Goal: Find specific page/section: Find specific page/section

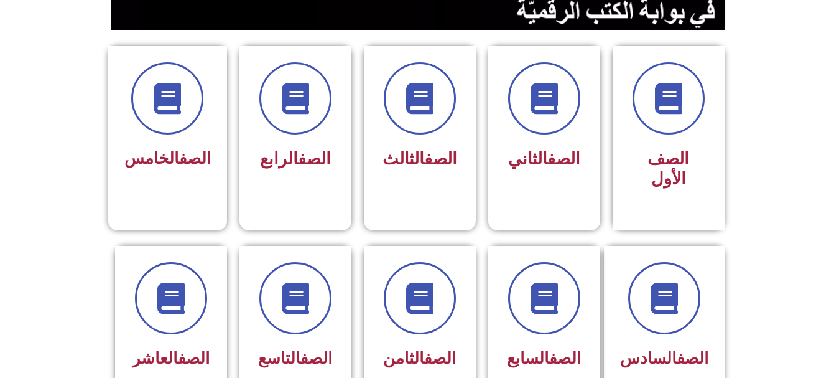
scroll to position [311, 0]
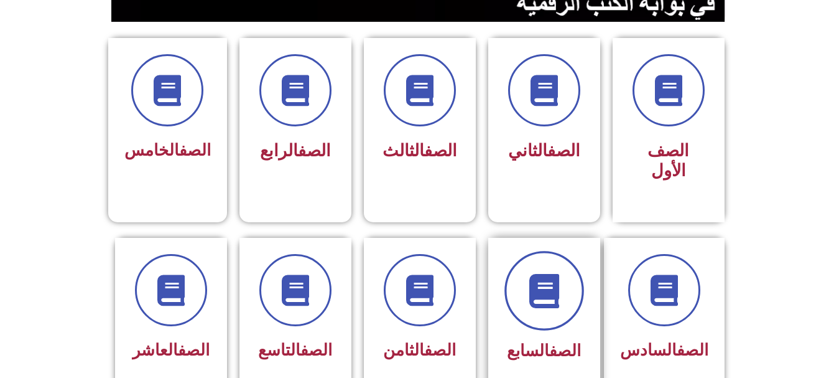
click at [564, 290] on span at bounding box center [544, 291] width 80 height 80
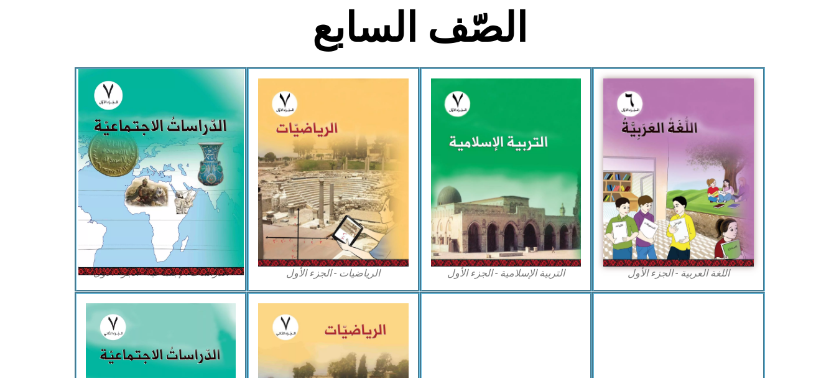
scroll to position [373, 0]
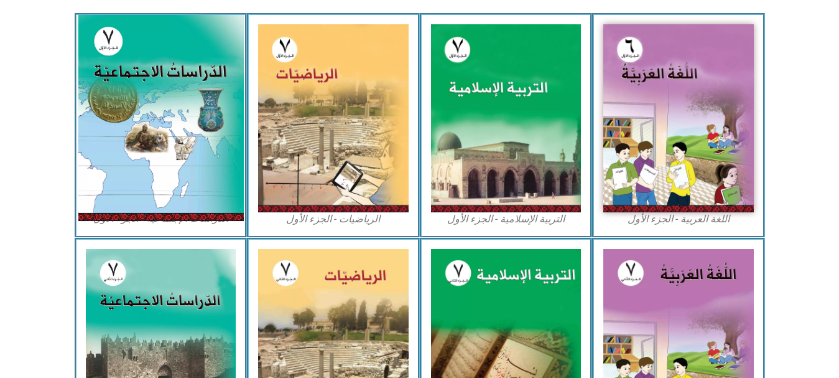
click at [167, 132] on img at bounding box center [160, 118] width 165 height 206
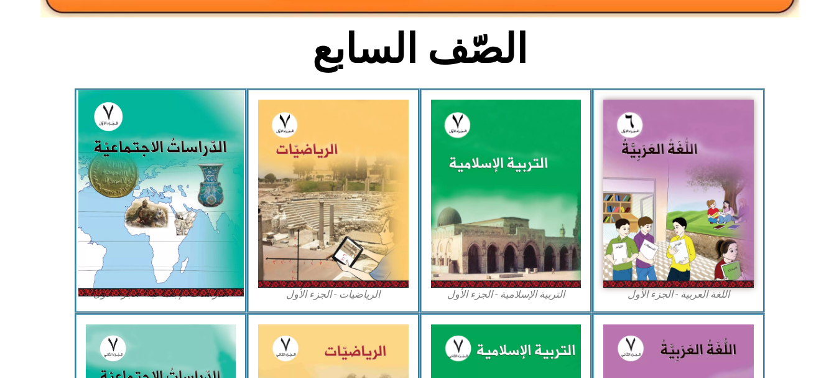
scroll to position [297, 0]
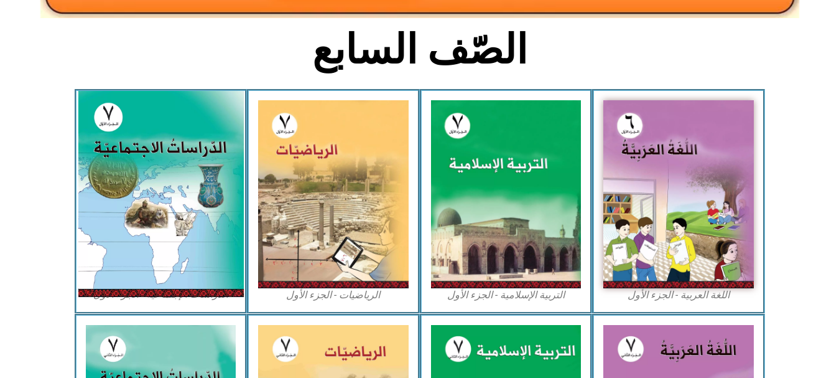
click at [211, 207] on img at bounding box center [160, 194] width 165 height 206
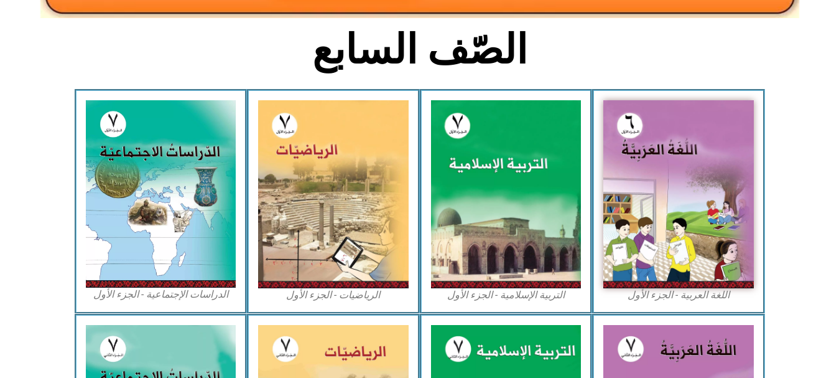
click at [158, 297] on figcaption "الدراسات الإجتماعية - الجزء الأول​" at bounding box center [161, 294] width 151 height 14
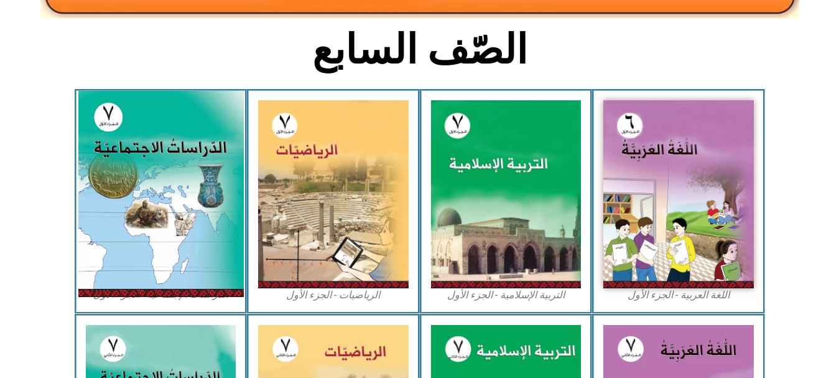
click at [200, 224] on img at bounding box center [160, 194] width 165 height 206
click at [197, 225] on img at bounding box center [160, 194] width 165 height 206
click at [197, 226] on img at bounding box center [160, 194] width 165 height 206
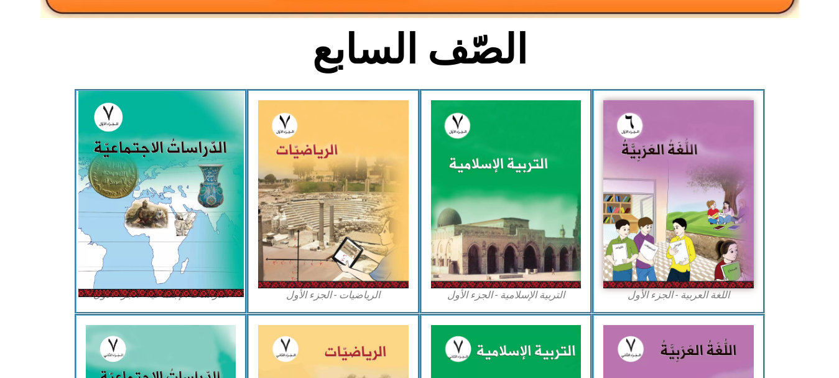
click at [230, 237] on img at bounding box center [160, 194] width 165 height 206
click at [140, 235] on img at bounding box center [160, 194] width 165 height 206
click at [151, 235] on img at bounding box center [160, 194] width 165 height 206
click at [154, 235] on img at bounding box center [160, 194] width 165 height 206
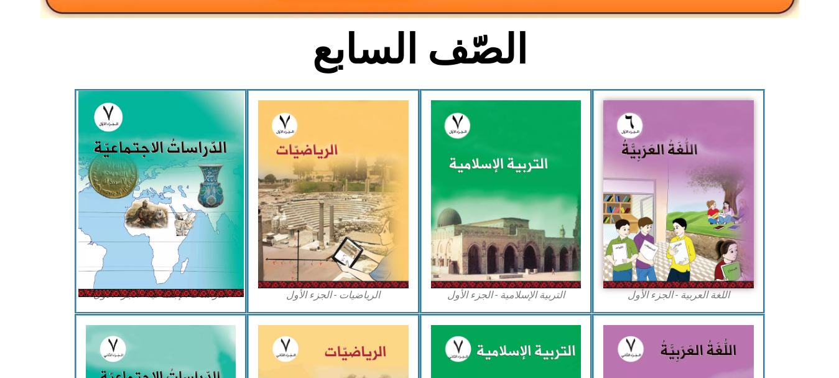
click at [154, 235] on img at bounding box center [160, 194] width 165 height 206
click at [157, 236] on img at bounding box center [160, 194] width 165 height 206
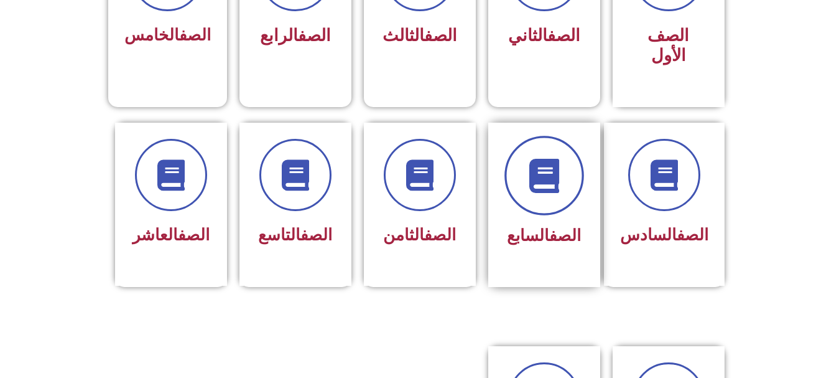
scroll to position [373, 0]
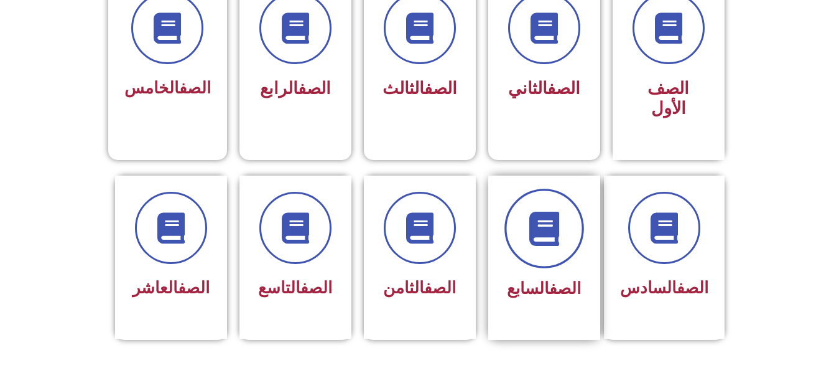
click at [534, 188] on span at bounding box center [544, 228] width 80 height 80
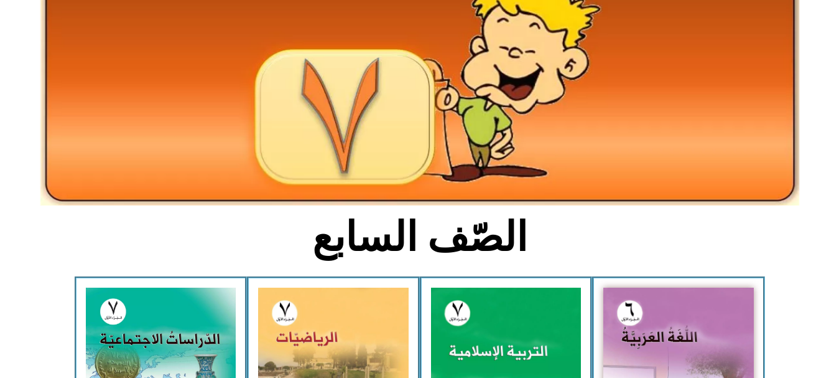
scroll to position [373, 0]
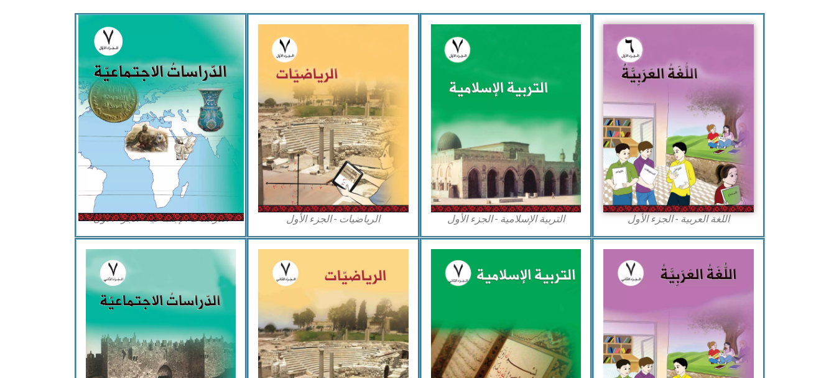
click at [134, 153] on img at bounding box center [160, 118] width 165 height 206
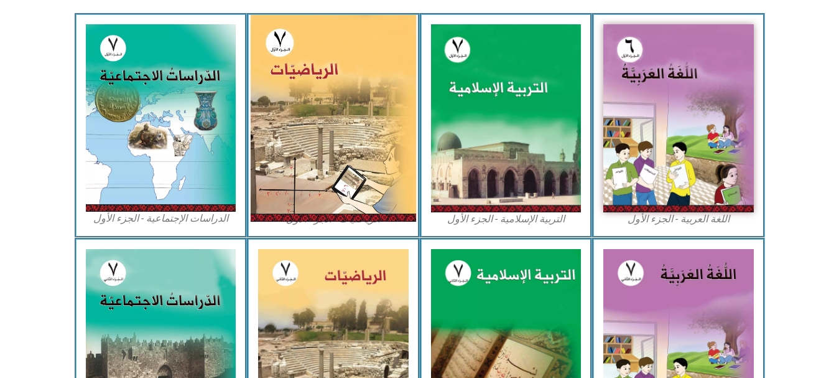
click at [343, 143] on img at bounding box center [333, 118] width 165 height 207
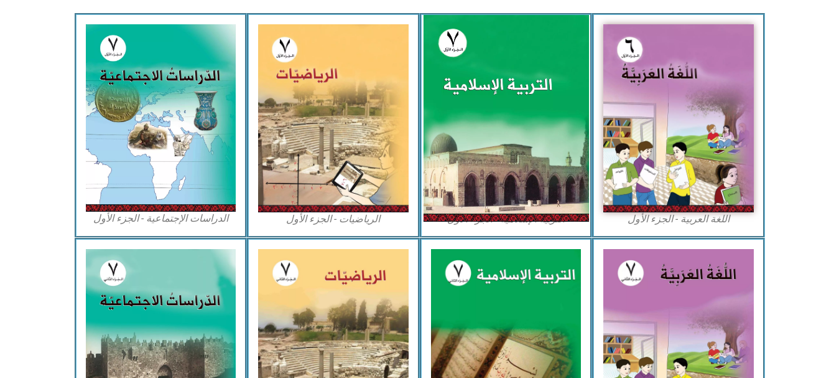
click at [500, 97] on img at bounding box center [505, 118] width 165 height 207
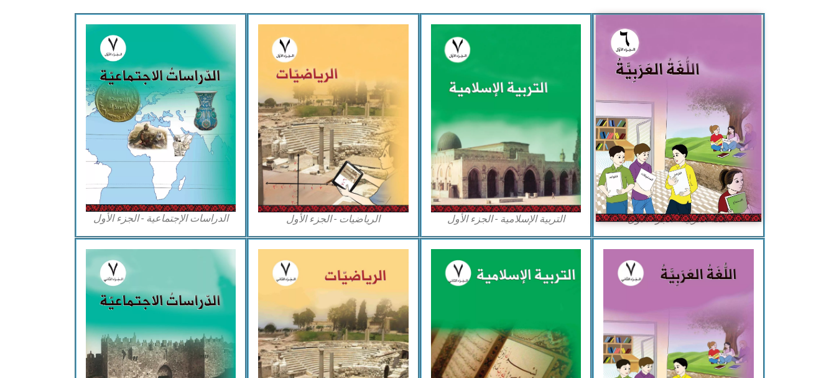
click at [667, 112] on img at bounding box center [678, 118] width 165 height 207
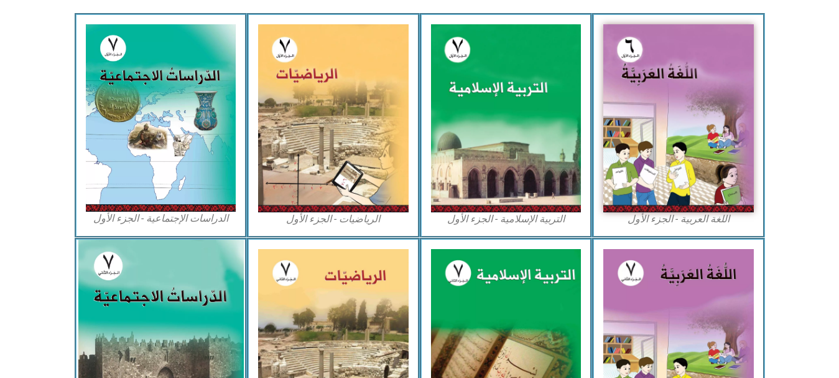
click at [145, 335] on img at bounding box center [160, 342] width 165 height 207
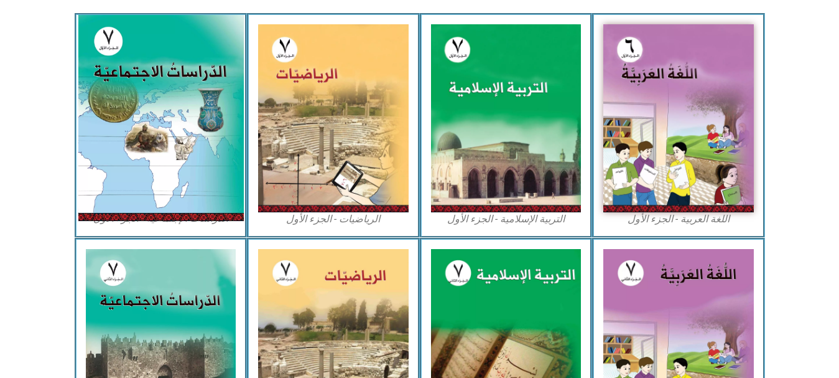
click at [205, 179] on img at bounding box center [160, 118] width 165 height 206
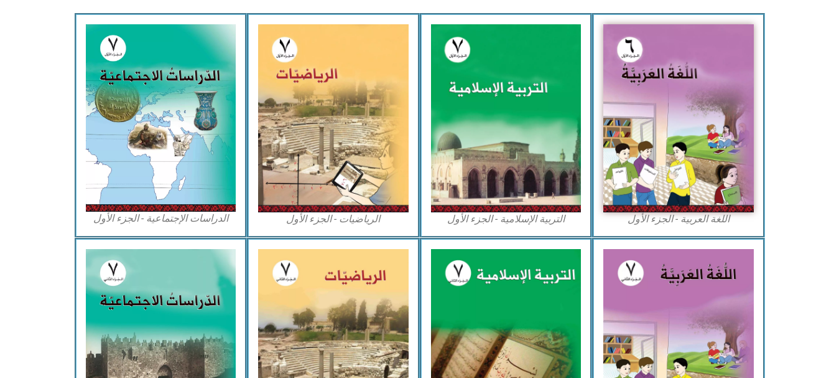
click at [206, 222] on figcaption "الدراسات الإجتماعية - الجزء الأول​" at bounding box center [161, 218] width 151 height 14
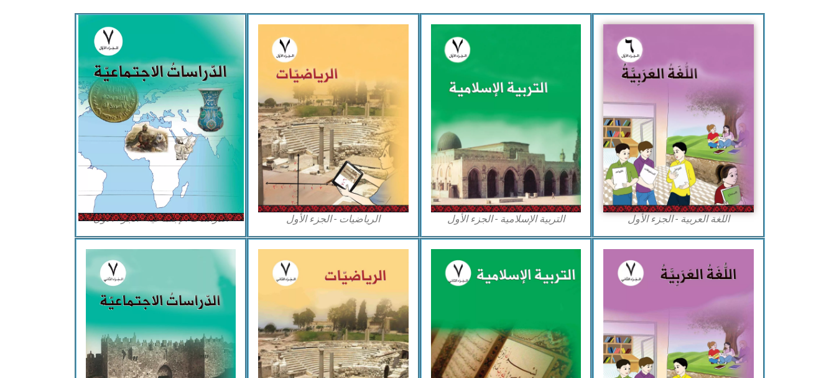
click at [106, 40] on img at bounding box center [160, 118] width 165 height 206
click at [148, 76] on img at bounding box center [160, 118] width 165 height 206
click at [184, 62] on img at bounding box center [160, 118] width 165 height 206
click at [169, 134] on img at bounding box center [160, 118] width 165 height 206
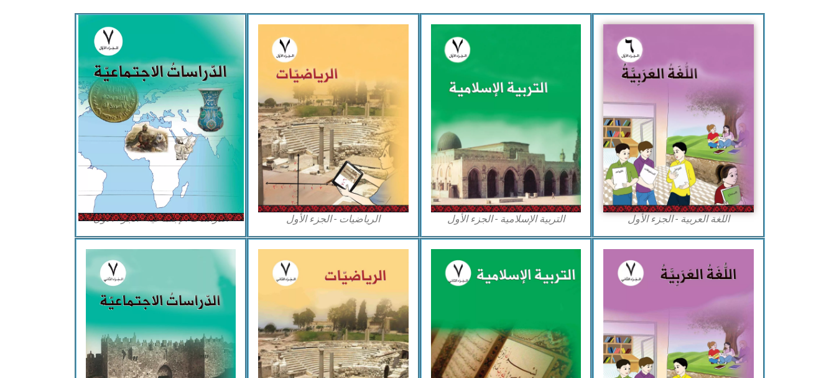
click at [147, 84] on img at bounding box center [160, 118] width 165 height 206
click at [188, 135] on img at bounding box center [160, 118] width 165 height 206
